Goal: Task Accomplishment & Management: Use online tool/utility

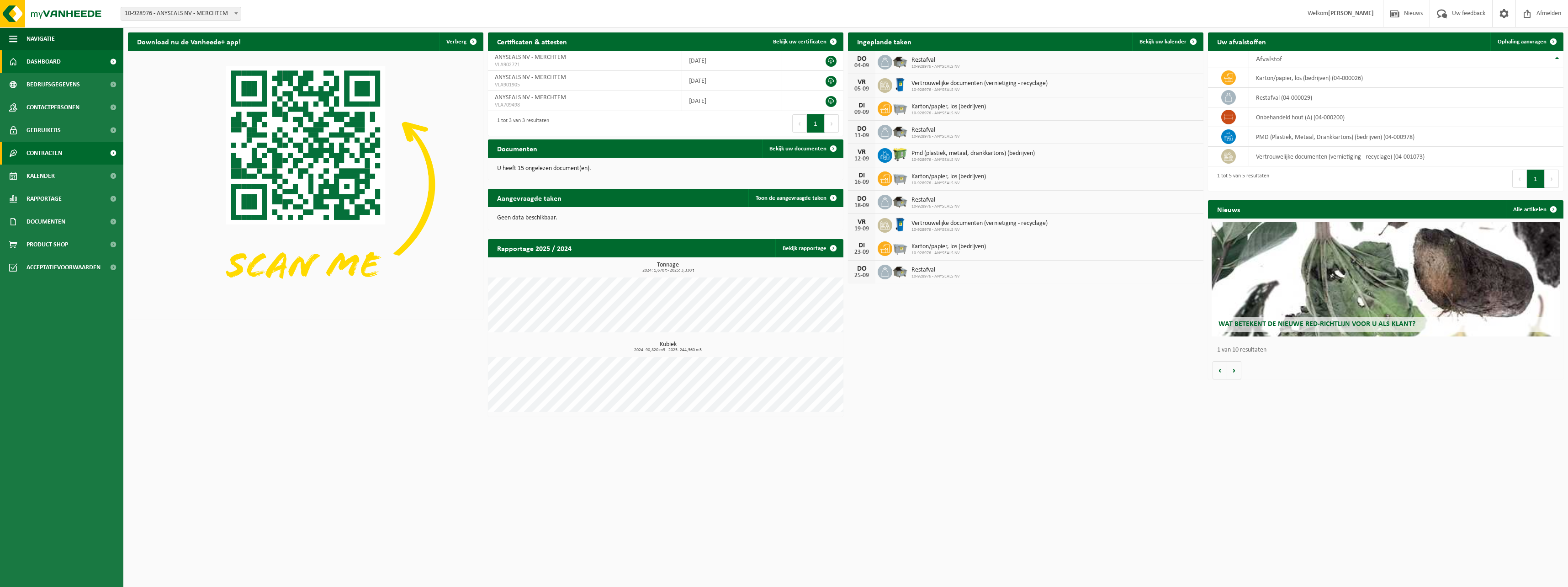
click at [52, 177] on span "Kalender" at bounding box center [41, 176] width 29 height 23
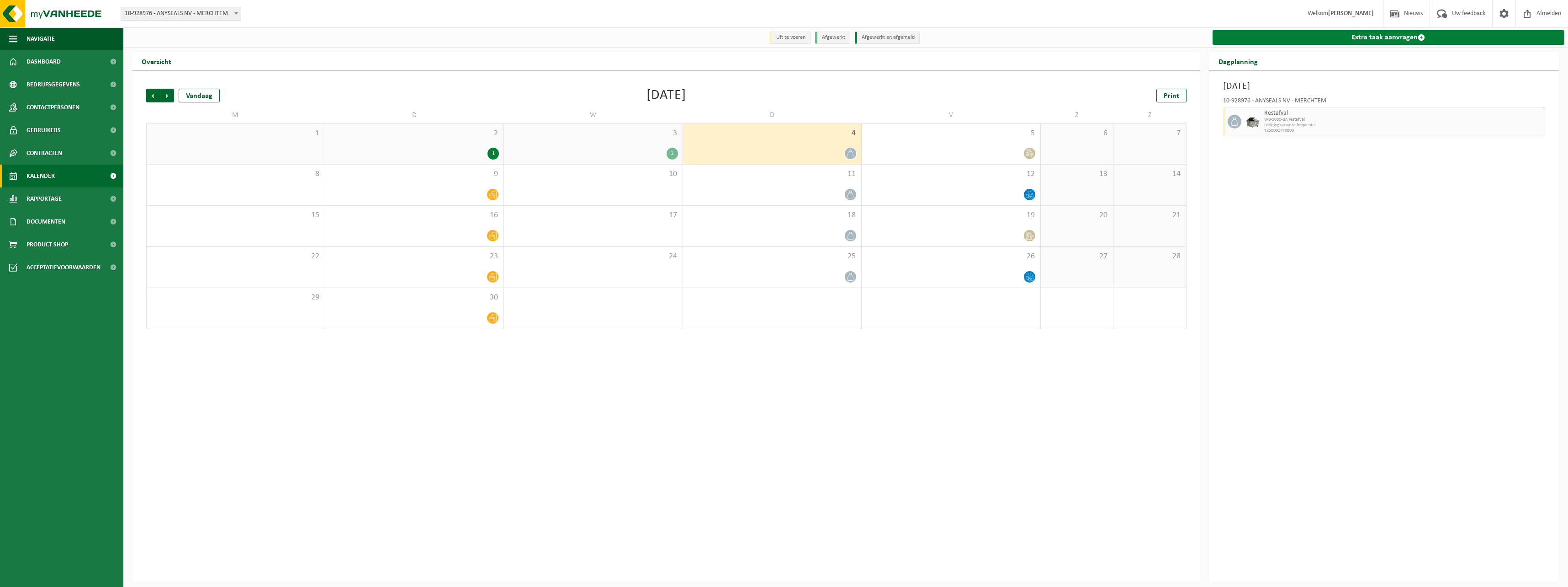
click at [1409, 39] on link "Extra taak aanvragen" at bounding box center [1388, 38] width 352 height 15
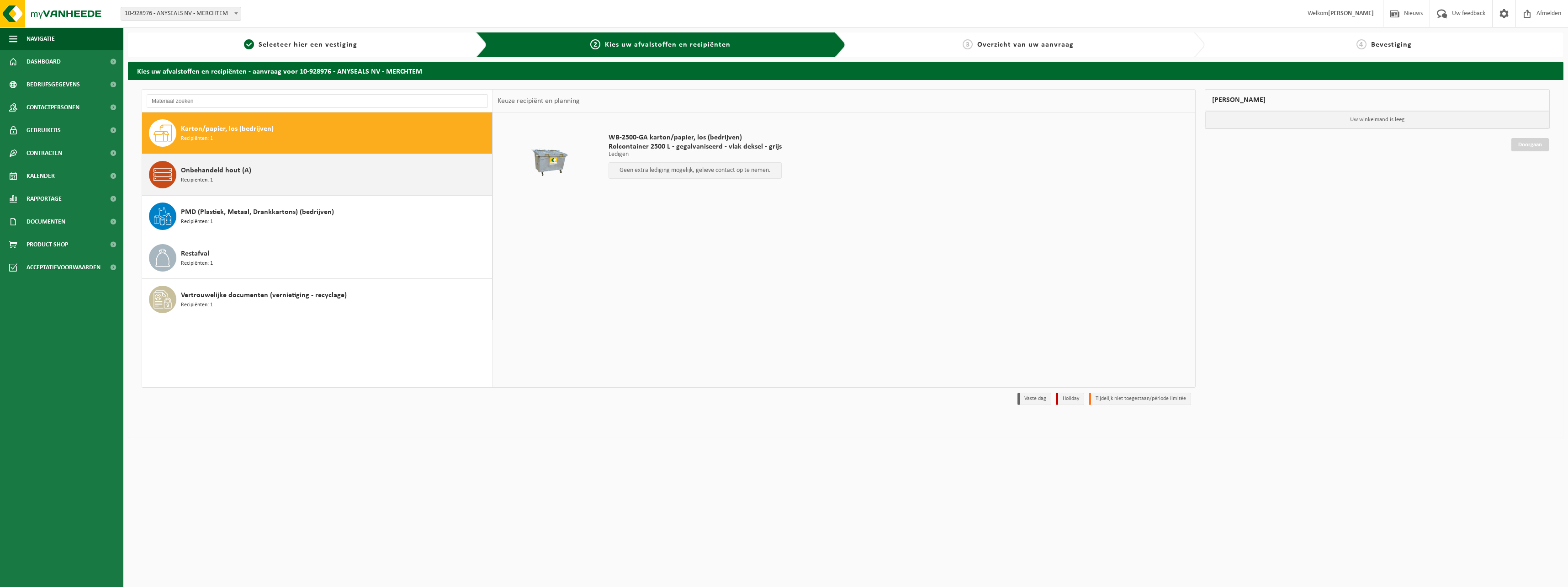
click at [223, 176] on div "Onbehandeld hout (A) Recipiënten: 1" at bounding box center [335, 174] width 309 height 27
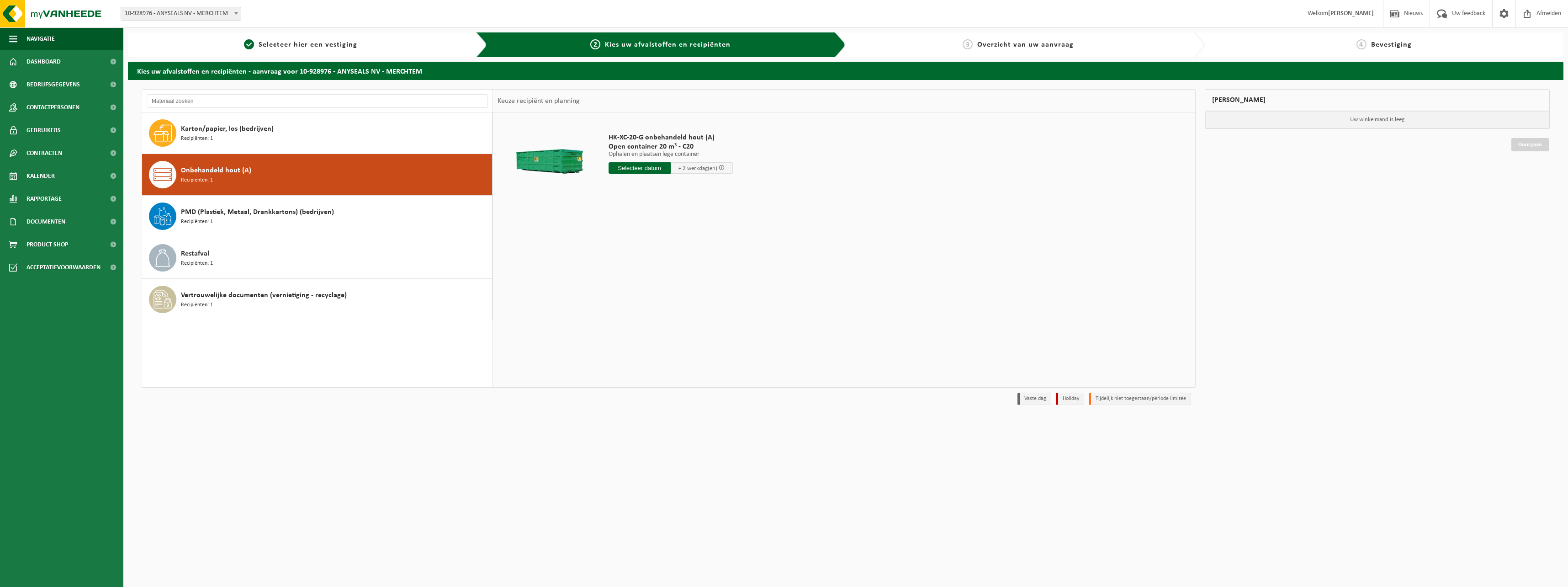
click at [723, 168] on span at bounding box center [722, 167] width 6 height 6
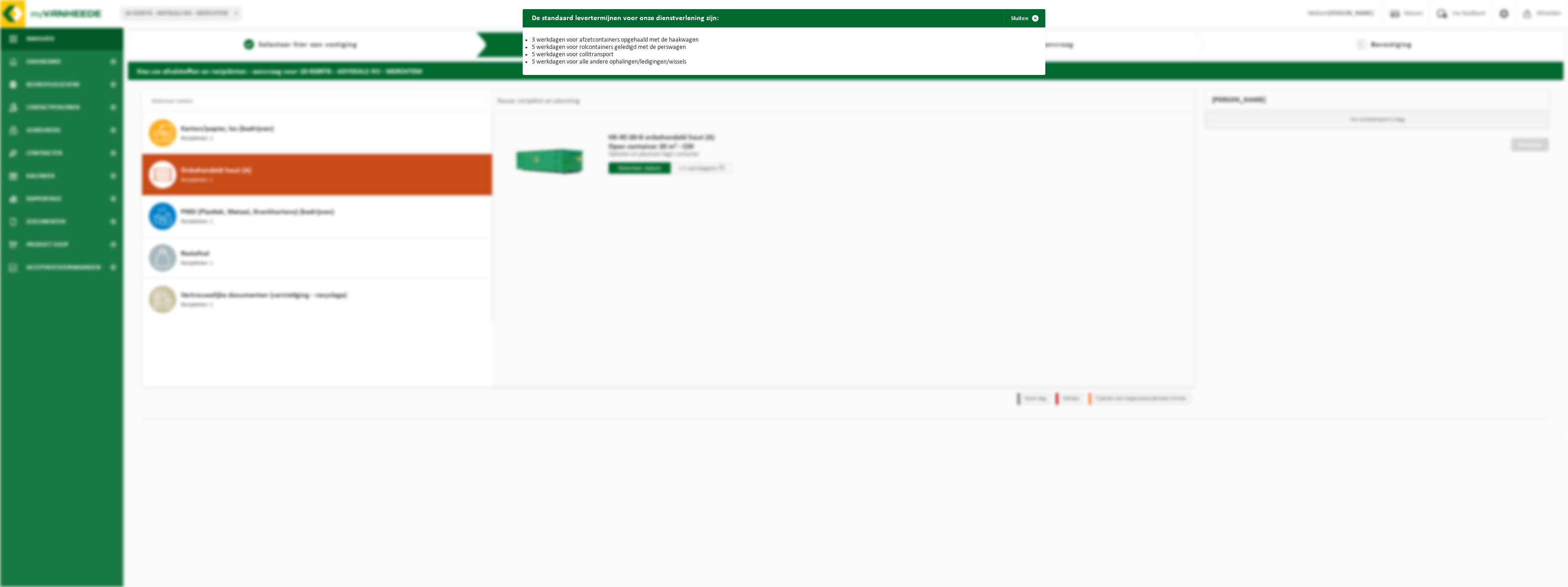
click at [652, 173] on div "De standaard levertermijnen voor onze dienstverlening zijn: Sluiten 3 werkdagen…" at bounding box center [784, 294] width 1568 height 587
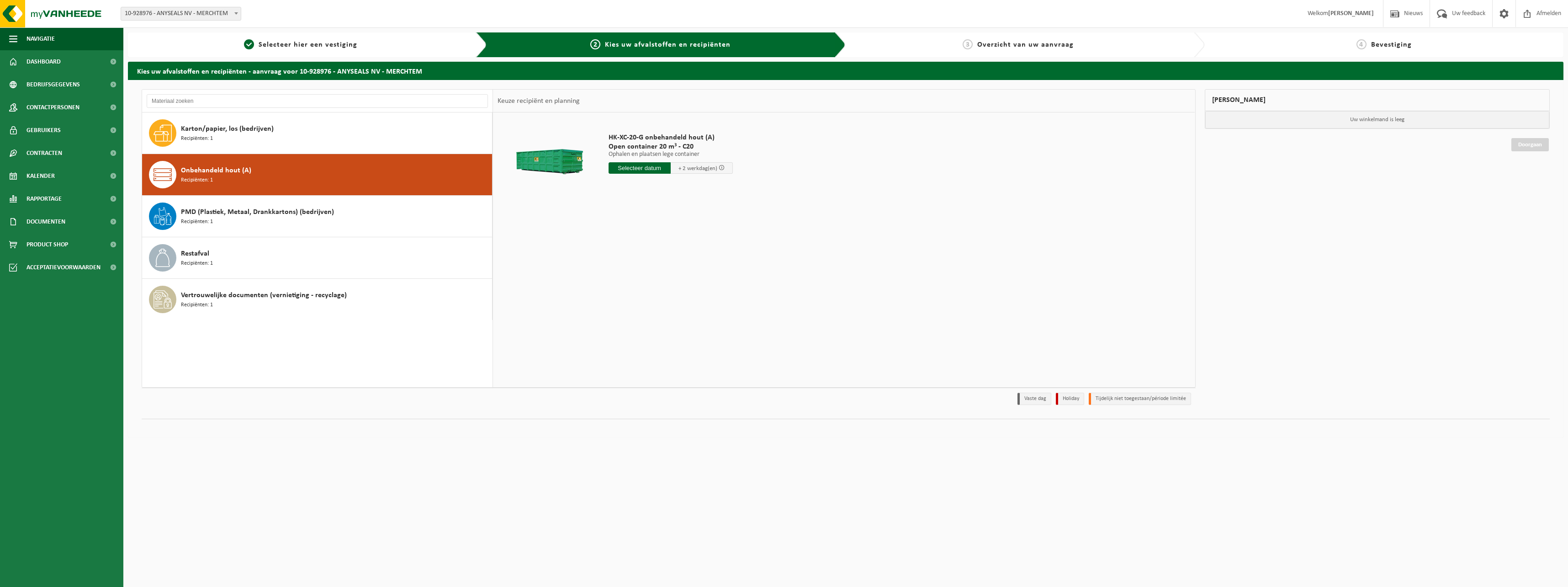
click at [644, 171] on input "text" at bounding box center [640, 167] width 62 height 12
click at [632, 239] on div "9" at bounding box center [633, 234] width 16 height 15
type input "Van 2025-09-09"
click at [652, 206] on button "In winkelmand" at bounding box center [634, 202] width 51 height 15
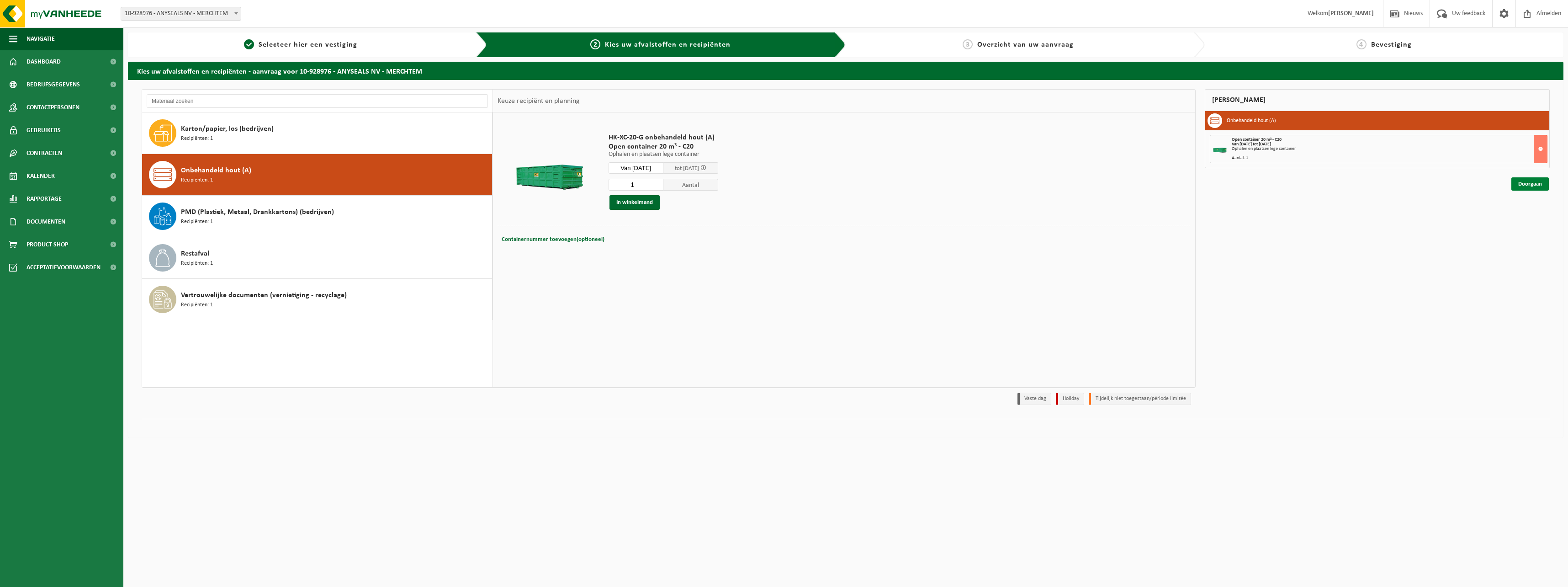
click at [1520, 185] on link "Doorgaan" at bounding box center [1530, 184] width 38 height 13
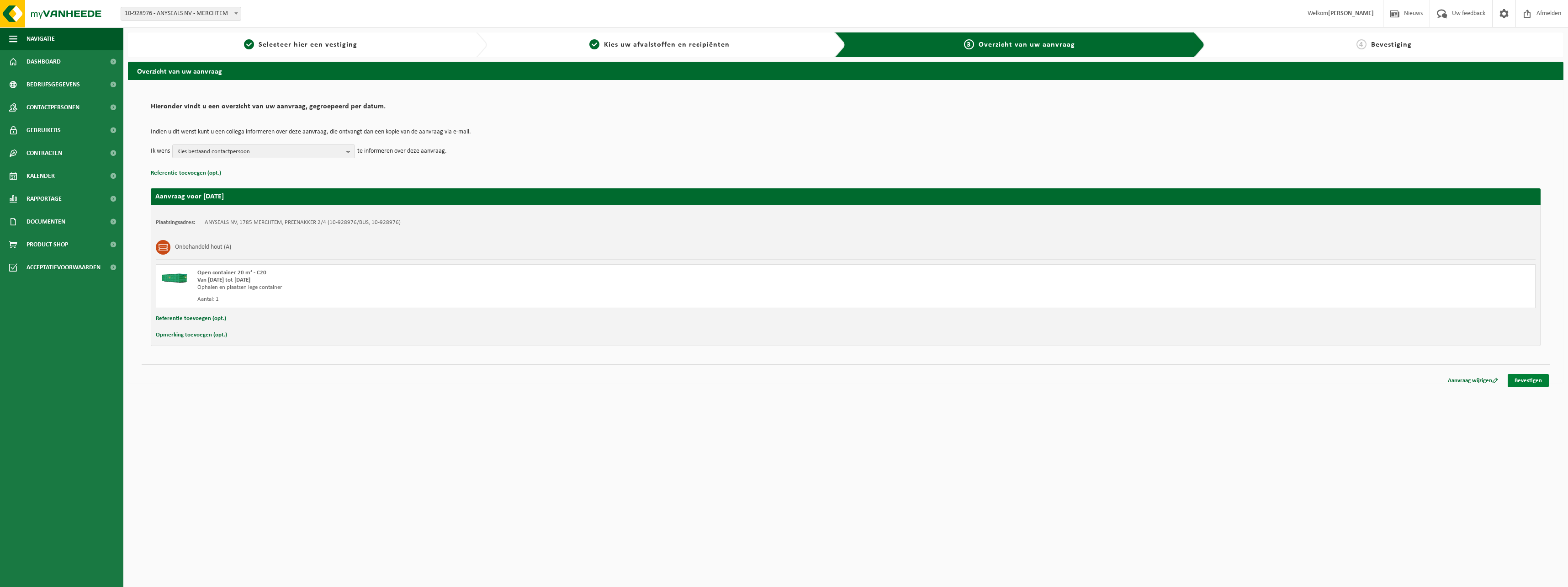
click at [1545, 382] on link "Bevestigen" at bounding box center [1528, 381] width 41 height 13
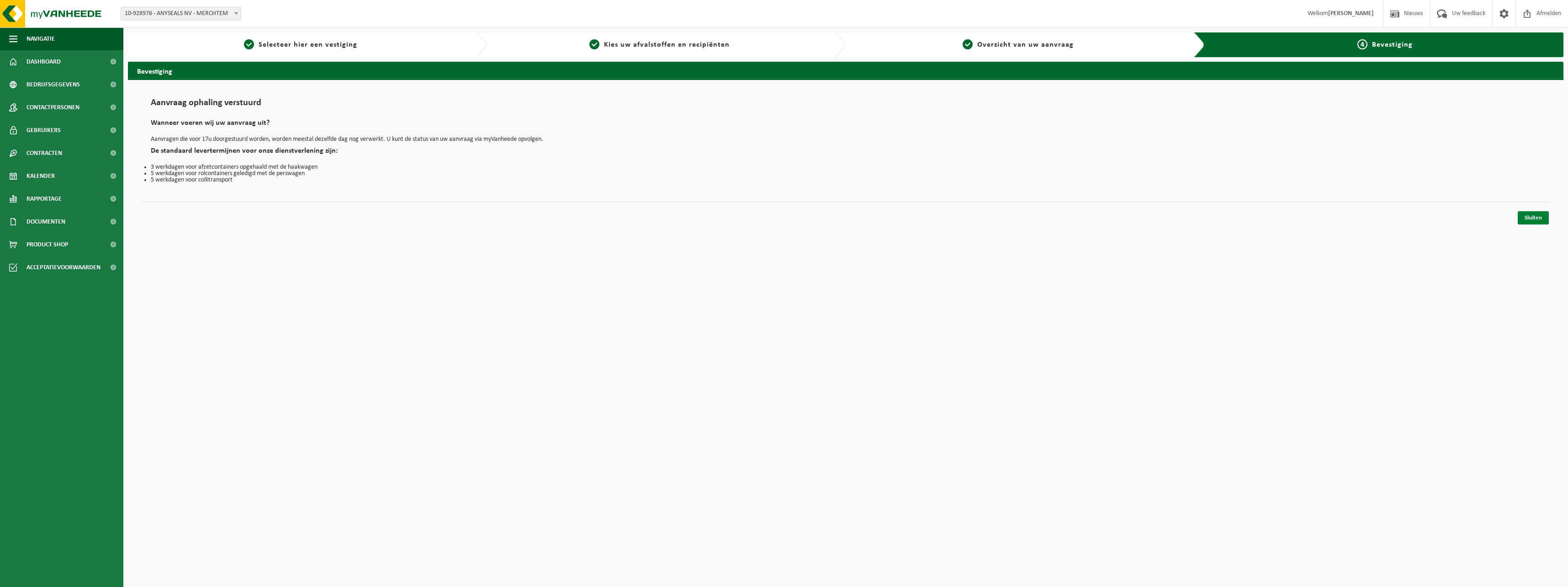
click at [1528, 217] on link "Sluiten" at bounding box center [1533, 218] width 31 height 13
